Goal: Transaction & Acquisition: Purchase product/service

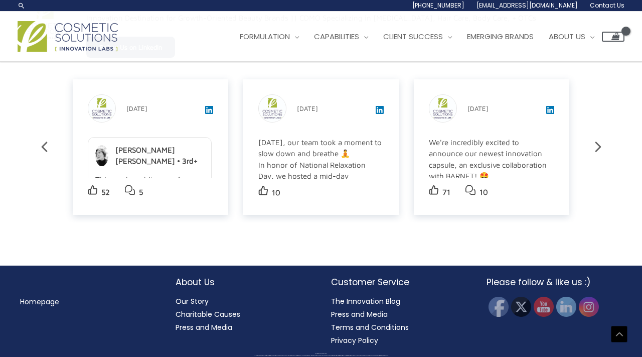
scroll to position [1691, 0]
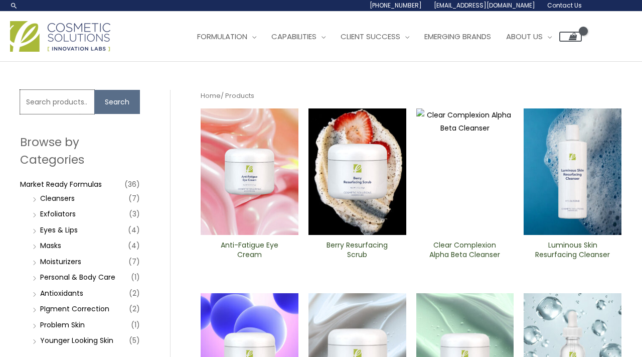
click at [72, 98] on input "Search for:" at bounding box center [57, 102] width 74 height 24
type input "beef"
click at [94, 90] on button "Search" at bounding box center [117, 102] width 46 height 24
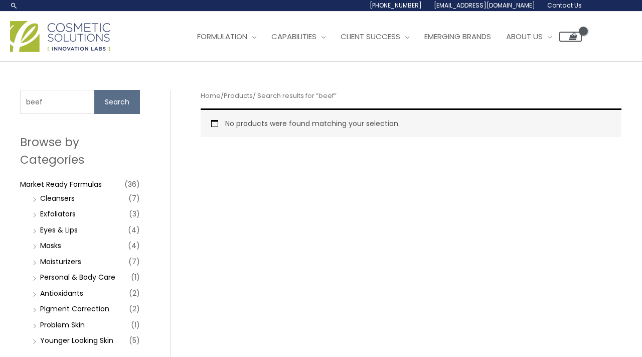
drag, startPoint x: 0, startPoint y: 0, endPoint x: 11, endPoint y: 95, distance: 95.4
click at [11, 96] on div "Search for: beef Search Browse by Categories Market Ready Formulas (36) Cleanse…" at bounding box center [321, 224] width 622 height 324
type input "tallow"
click at [94, 90] on button "Search" at bounding box center [117, 102] width 46 height 24
click at [52, 101] on input "tallow" at bounding box center [57, 102] width 74 height 24
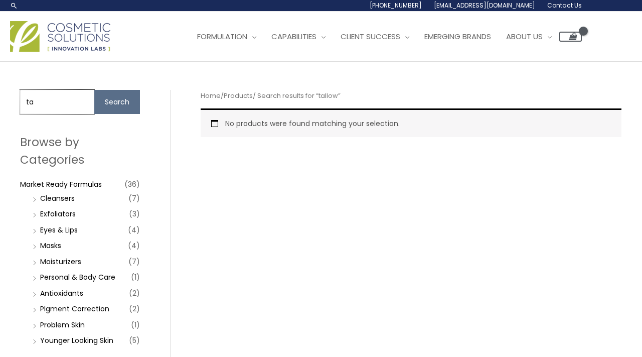
type input "t"
click at [94, 90] on button "Search" at bounding box center [117, 102] width 46 height 24
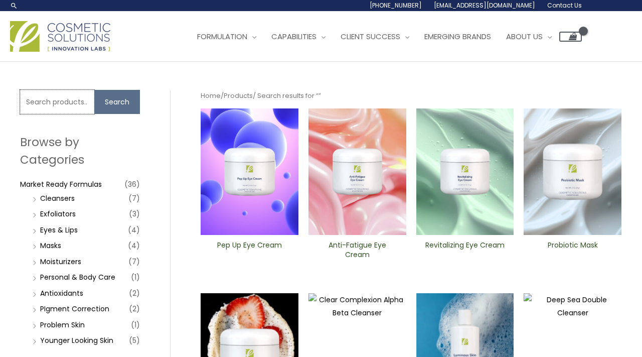
click at [54, 96] on input "Search for:" at bounding box center [57, 102] width 74 height 24
